Goal: Information Seeking & Learning: Understand process/instructions

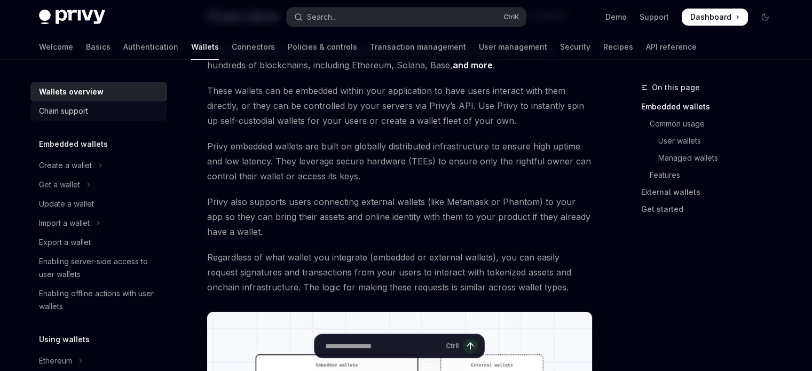
click at [80, 113] on div "Chain support" at bounding box center [63, 111] width 49 height 13
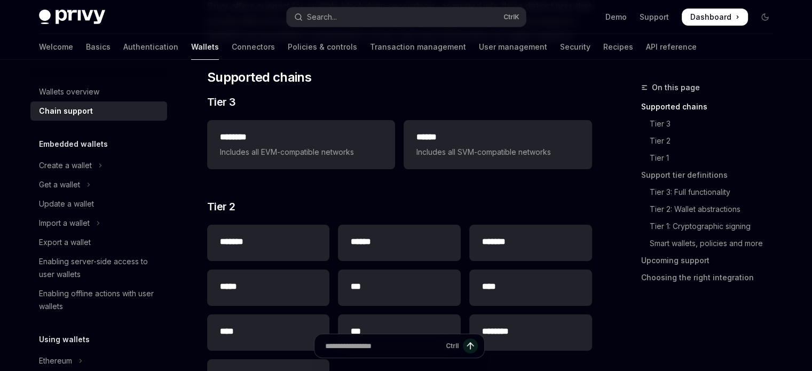
scroll to position [137, 0]
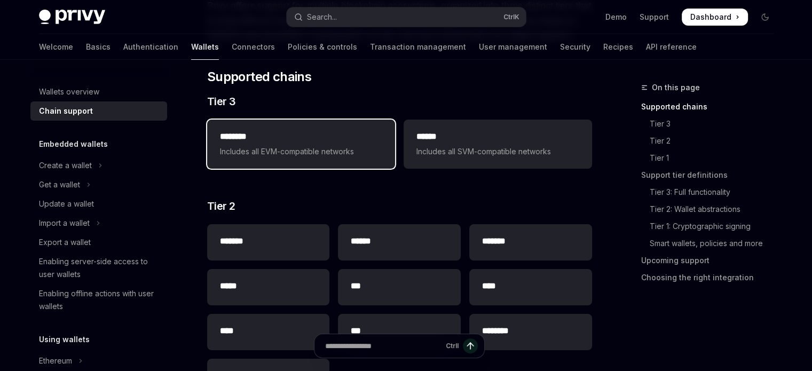
click at [264, 158] on div "******** Includes all EVM-compatible networks" at bounding box center [301, 144] width 188 height 49
type textarea "*"
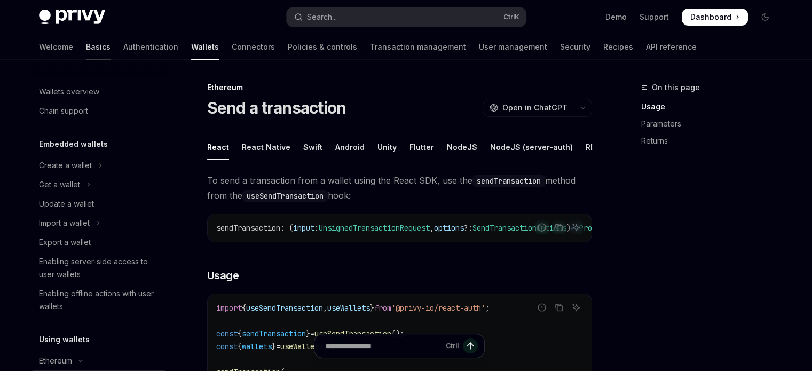
click at [86, 50] on link "Basics" at bounding box center [98, 47] width 25 height 26
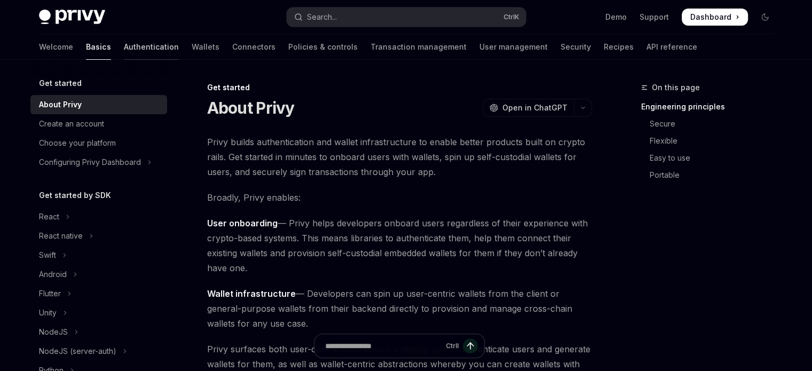
click at [124, 44] on link "Authentication" at bounding box center [151, 47] width 55 height 26
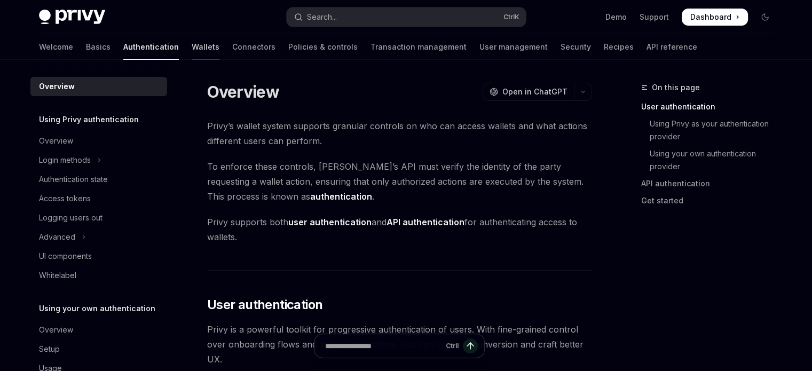
click at [192, 40] on link "Wallets" at bounding box center [206, 47] width 28 height 26
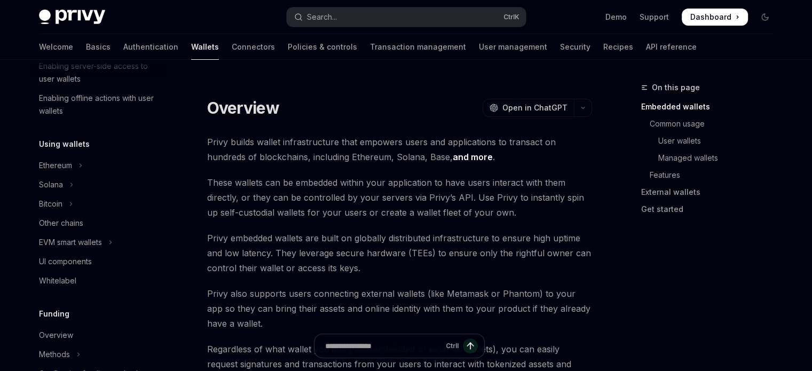
scroll to position [198, 0]
click at [80, 160] on icon "Toggle Ethereum section" at bounding box center [80, 163] width 4 height 13
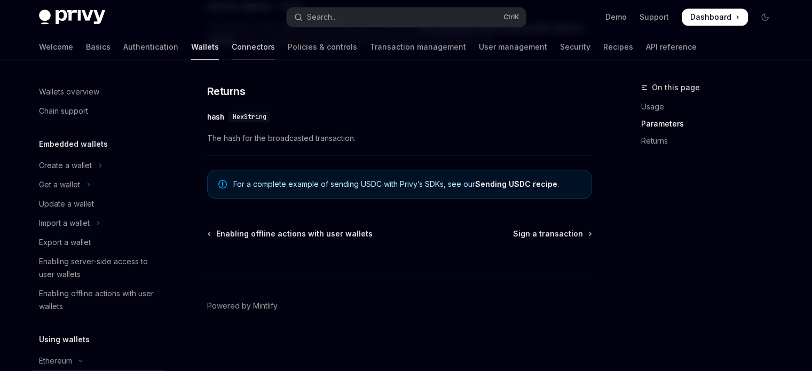
click at [232, 44] on link "Connectors" at bounding box center [253, 47] width 43 height 26
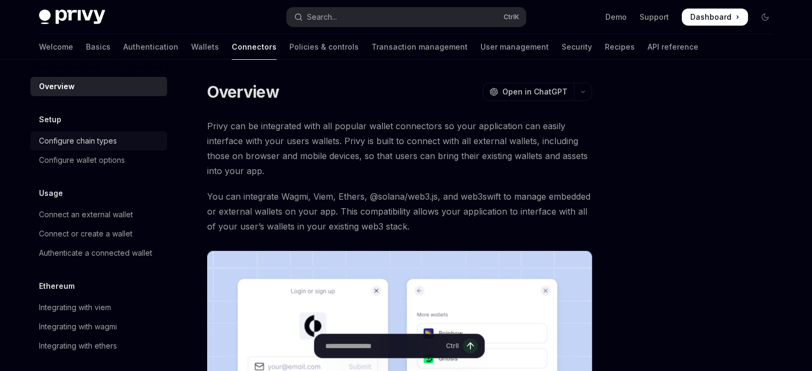
click at [83, 141] on div "Configure chain types" at bounding box center [78, 141] width 78 height 13
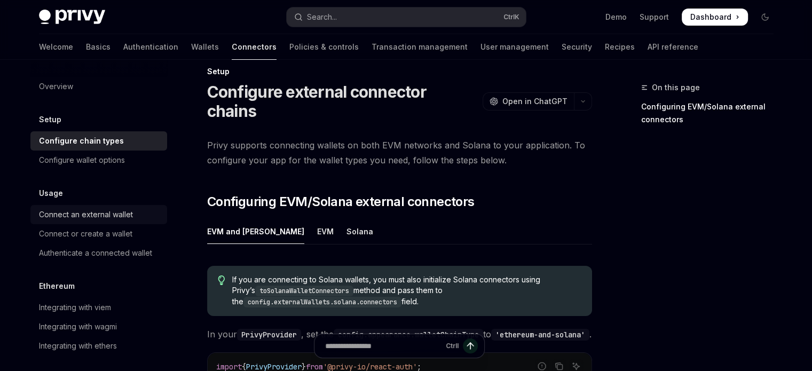
scroll to position [92, 0]
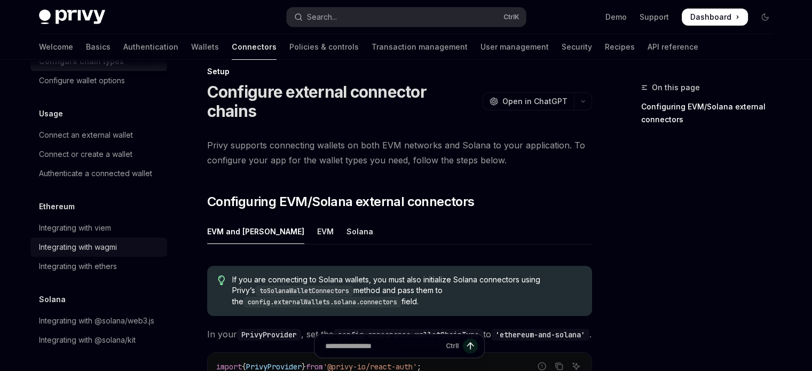
click at [83, 241] on div "Integrating with wagmi" at bounding box center [78, 247] width 78 height 13
type textarea "*"
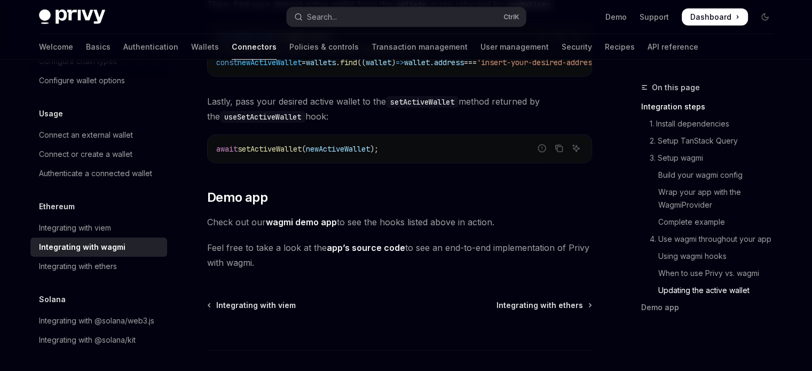
scroll to position [3110, 0]
drag, startPoint x: 348, startPoint y: 243, endPoint x: 321, endPoint y: 198, distance: 52.9
click at [321, 198] on h2 "​ Demo app" at bounding box center [399, 196] width 385 height 17
